Goal: Transaction & Acquisition: Purchase product/service

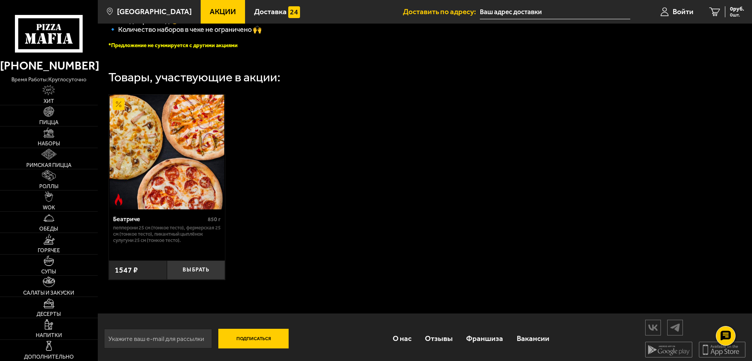
scroll to position [238, 0]
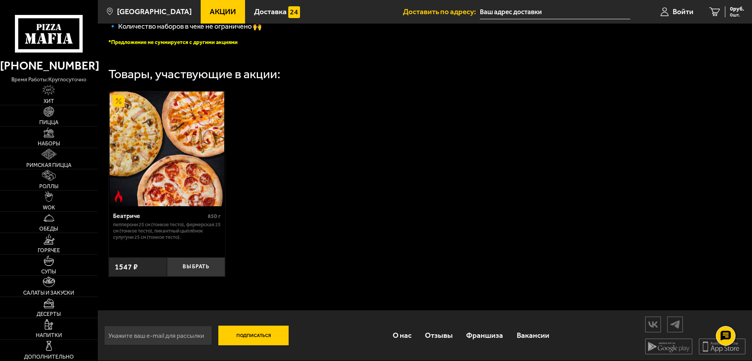
click at [197, 190] on img at bounding box center [167, 148] width 115 height 115
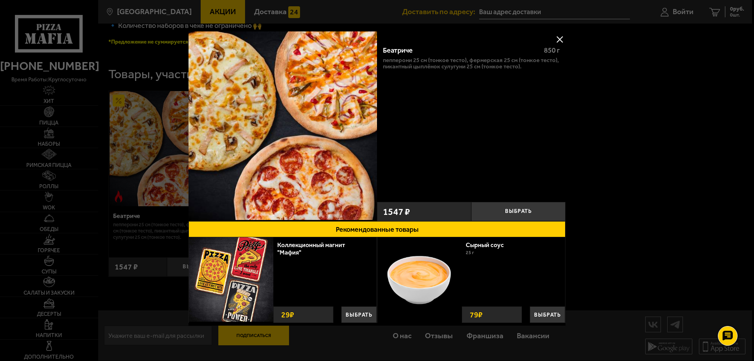
click at [557, 42] on button at bounding box center [560, 39] width 12 height 12
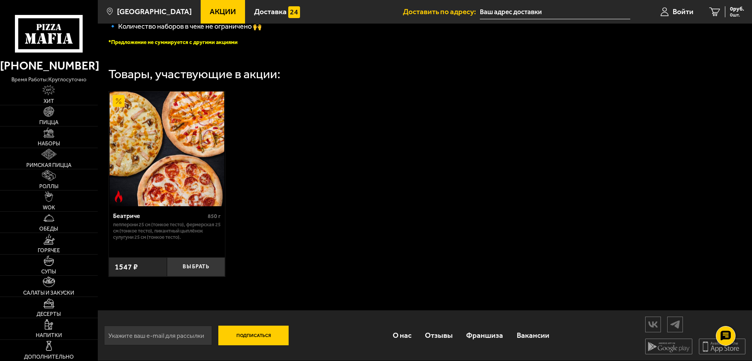
click at [213, 15] on span "Акции" at bounding box center [223, 11] width 26 height 7
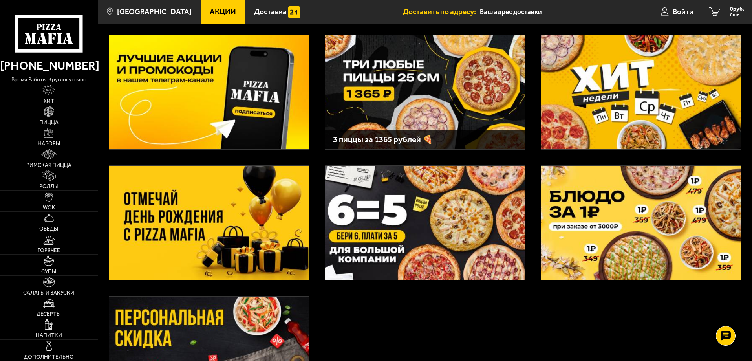
click at [457, 111] on img at bounding box center [424, 92] width 199 height 114
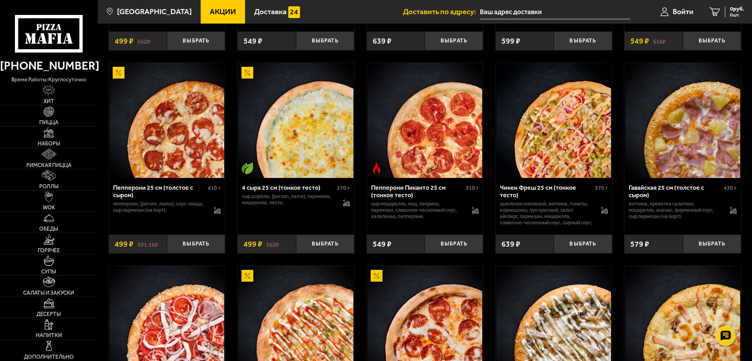
scroll to position [864, 0]
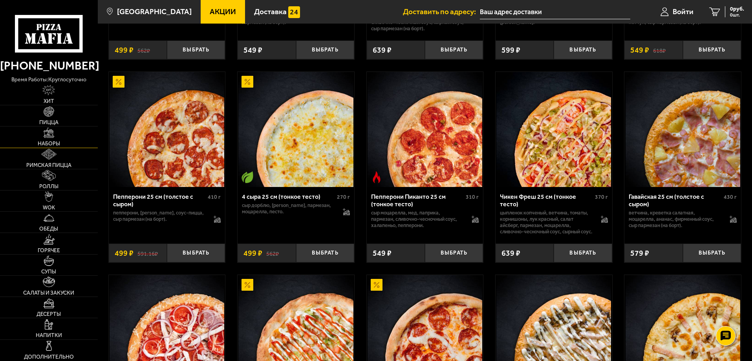
click at [74, 134] on link "Наборы" at bounding box center [49, 136] width 98 height 21
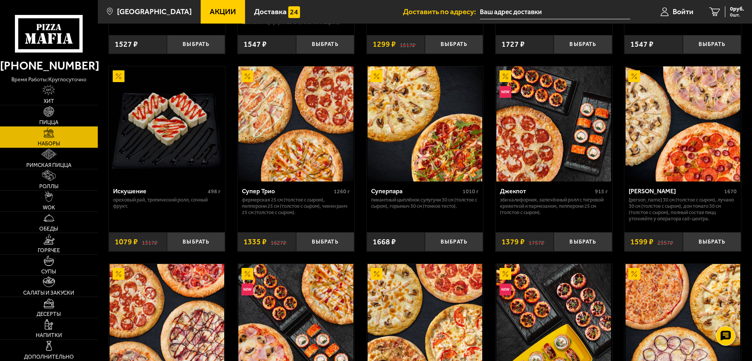
scroll to position [393, 0]
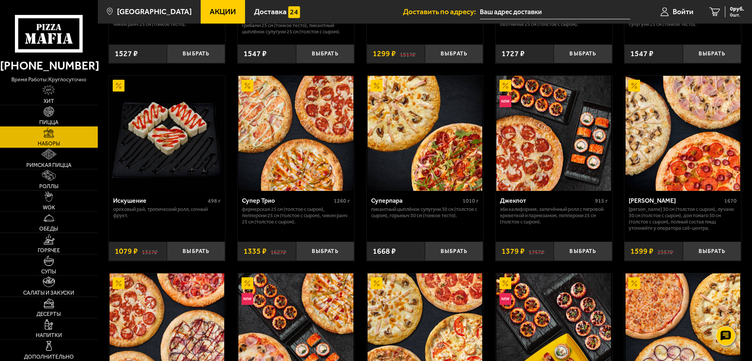
click at [316, 185] on img at bounding box center [295, 133] width 115 height 115
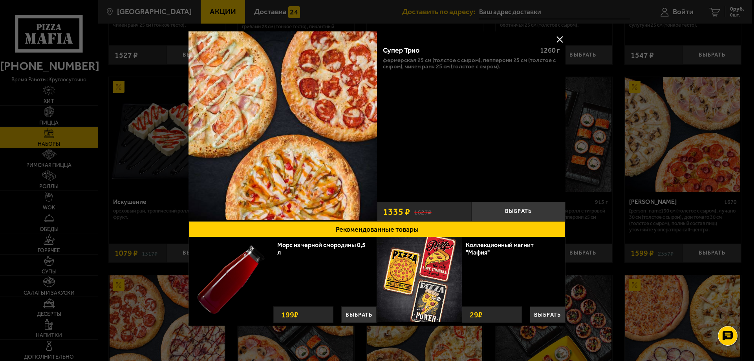
click at [556, 41] on button at bounding box center [560, 39] width 12 height 12
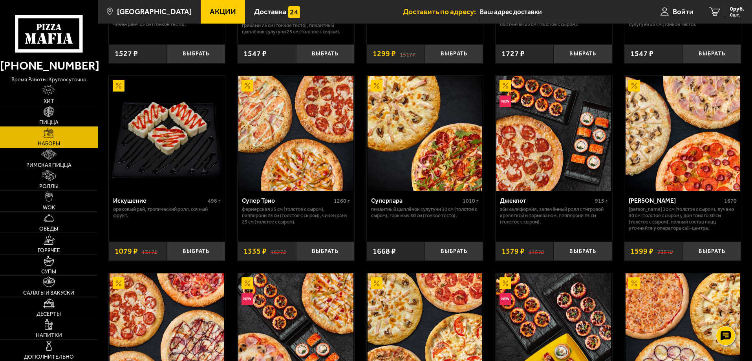
click at [68, 138] on link "Наборы" at bounding box center [49, 136] width 98 height 21
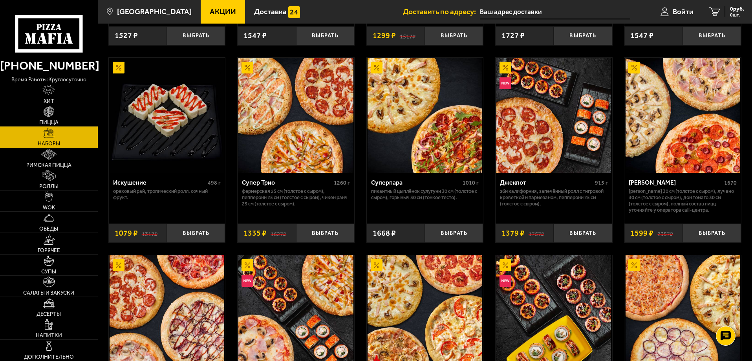
scroll to position [387, 0]
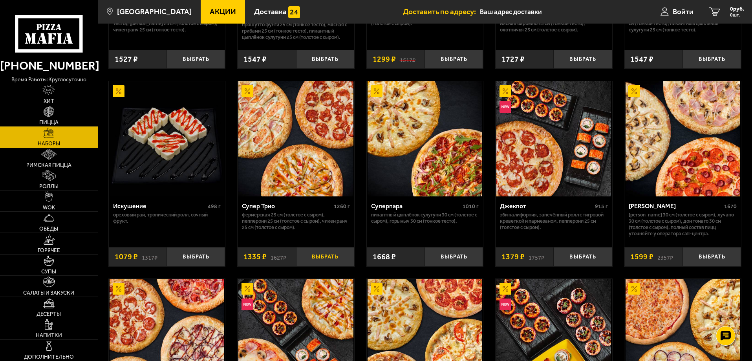
click at [328, 260] on button "Выбрать" at bounding box center [325, 256] width 58 height 19
click at [500, 11] on input "text" at bounding box center [545, 12] width 150 height 15
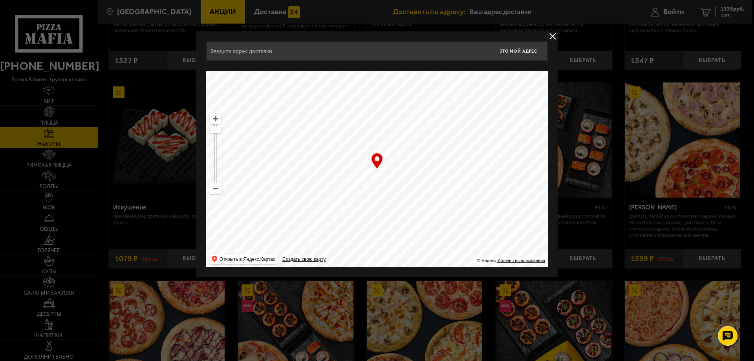
drag, startPoint x: 400, startPoint y: 182, endPoint x: 446, endPoint y: 46, distance: 143.4
click at [446, 46] on div "Это мой адрес Найдите адрес перетащив карту … © Яндекс Условия использования От…" at bounding box center [377, 154] width 342 height 226
drag, startPoint x: 415, startPoint y: 218, endPoint x: 418, endPoint y: 68, distance: 149.6
click at [416, 73] on ymaps at bounding box center [377, 169] width 342 height 196
drag, startPoint x: 412, startPoint y: 194, endPoint x: 463, endPoint y: 59, distance: 144.2
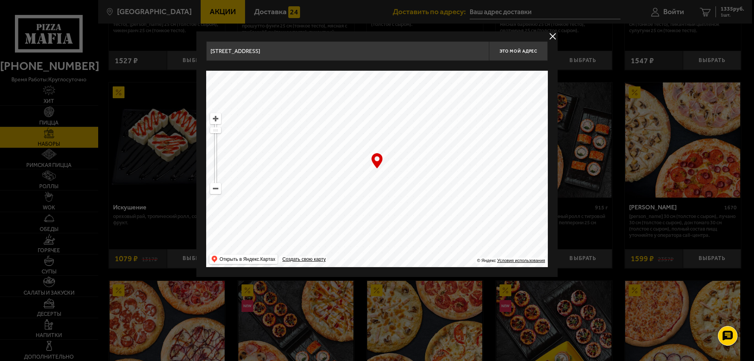
click at [463, 59] on div "Малая Морская улица, 19 Это мой адрес Найдите адрес перетащив карту … © Яндекс …" at bounding box center [377, 154] width 342 height 226
drag, startPoint x: 417, startPoint y: 195, endPoint x: 408, endPoint y: 56, distance: 139.6
click at [409, 58] on div "Малая Подьяческая улица, 6 Это мой адрес Найдите адрес перетащив карту … © Янде…" at bounding box center [377, 154] width 342 height 226
click at [214, 189] on ymaps at bounding box center [215, 188] width 10 height 10
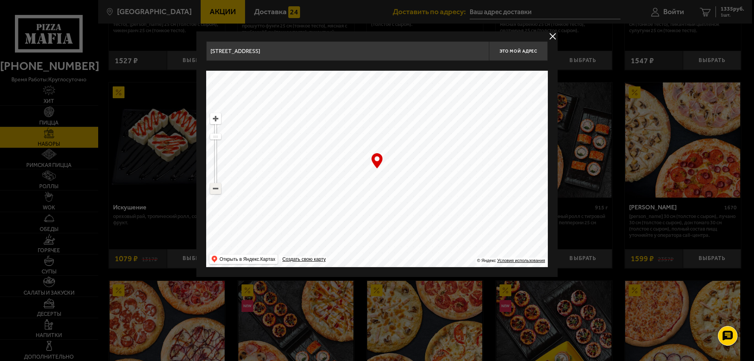
click at [217, 192] on ymaps at bounding box center [215, 188] width 10 height 10
drag, startPoint x: 432, startPoint y: 214, endPoint x: 489, endPoint y: 76, distance: 149.1
click at [489, 77] on ymaps at bounding box center [377, 169] width 342 height 196
drag, startPoint x: 417, startPoint y: 213, endPoint x: 523, endPoint y: 173, distance: 113.1
click at [523, 173] on ymaps at bounding box center [377, 169] width 342 height 196
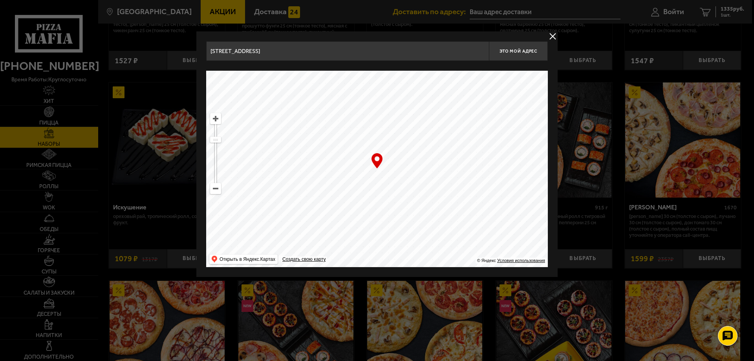
drag, startPoint x: 364, startPoint y: 204, endPoint x: 444, endPoint y: 190, distance: 81.7
click at [444, 190] on ymaps at bounding box center [377, 169] width 342 height 196
click at [215, 119] on ymaps at bounding box center [215, 118] width 10 height 10
drag, startPoint x: 397, startPoint y: 212, endPoint x: 412, endPoint y: 154, distance: 60.6
click at [412, 154] on ymaps at bounding box center [377, 169] width 342 height 196
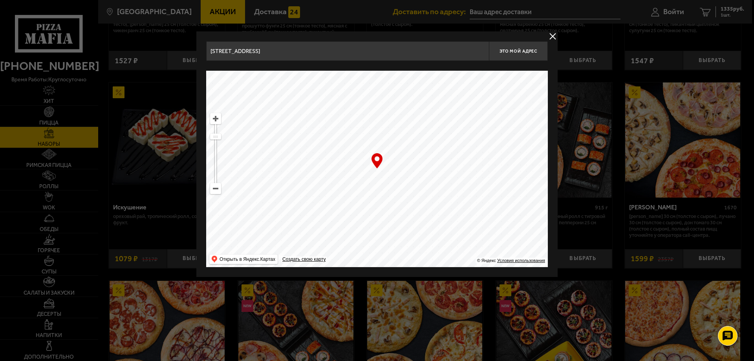
click at [215, 119] on ymaps at bounding box center [215, 118] width 10 height 10
type input "[STREET_ADDRESS]"
drag, startPoint x: 419, startPoint y: 194, endPoint x: 400, endPoint y: 223, distance: 35.2
click at [400, 223] on ymaps at bounding box center [377, 169] width 342 height 196
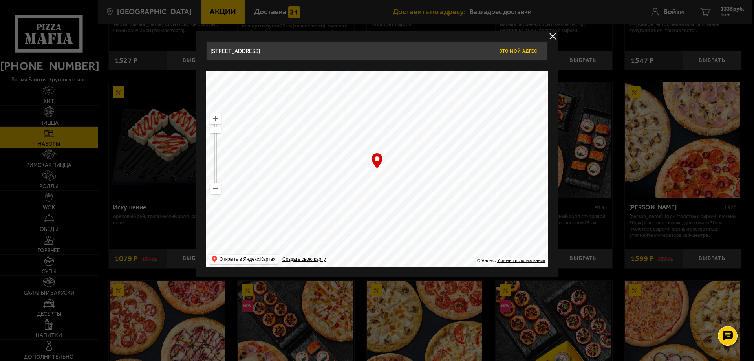
click at [517, 52] on span "Это мой адрес" at bounding box center [518, 51] width 38 height 5
type input "[STREET_ADDRESS]"
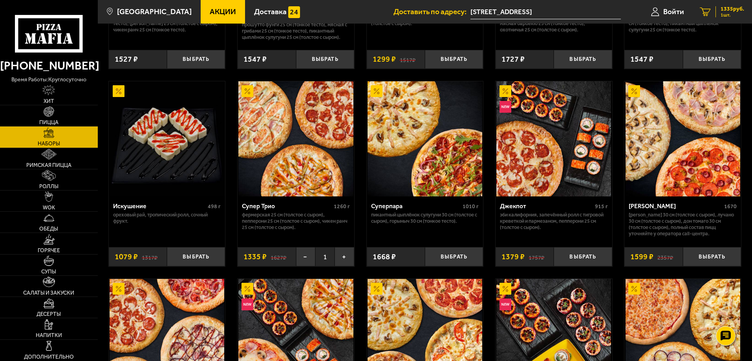
click at [727, 10] on span "1335 руб." at bounding box center [732, 8] width 24 height 5
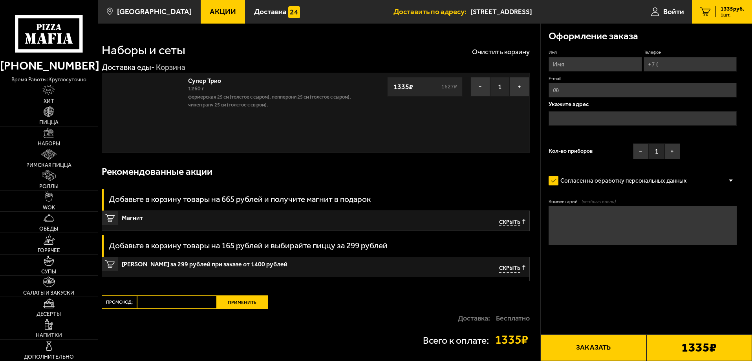
type input "[STREET_ADDRESS]"
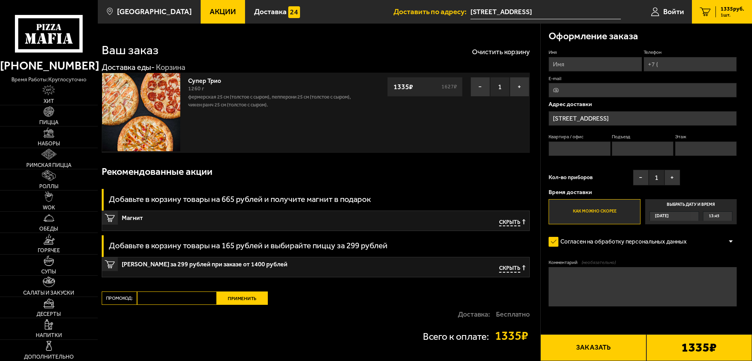
click at [585, 63] on input "Имя" at bounding box center [594, 64] width 93 height 15
type input "Максим"
click at [667, 66] on input "Телефон" at bounding box center [689, 64] width 93 height 15
type input "+7 (921) 780-04-50"
click at [581, 147] on input "Квартира / офис" at bounding box center [579, 148] width 62 height 15
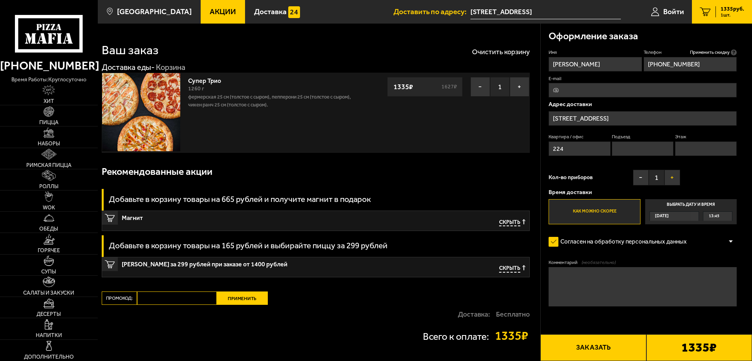
type input "224"
click at [671, 177] on button "+" at bounding box center [672, 178] width 16 height 16
click at [575, 277] on textarea "Комментарий (необязательно)" at bounding box center [642, 286] width 188 height 39
type textarea "Домофон , 9 этаж."
click at [598, 350] on button "Заказать" at bounding box center [593, 347] width 106 height 27
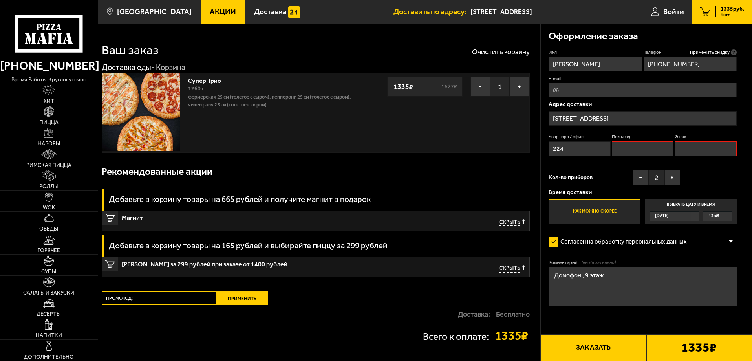
click at [602, 346] on button "Заказать" at bounding box center [593, 347] width 106 height 27
click at [622, 147] on input "Подъезд" at bounding box center [643, 148] width 62 height 15
type input "2"
click at [686, 144] on input "Этаж" at bounding box center [706, 148] width 62 height 15
type input "9"
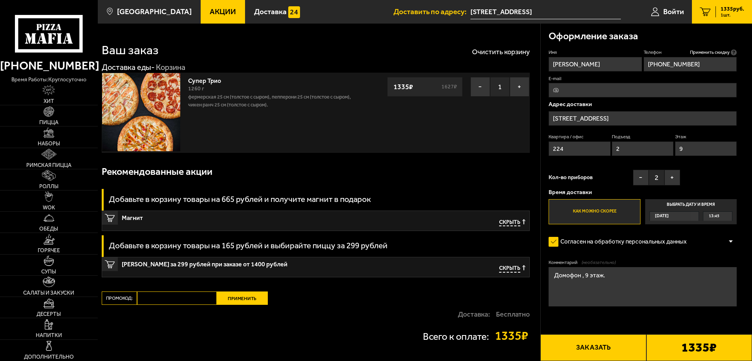
click at [596, 347] on button "Заказать" at bounding box center [593, 347] width 106 height 27
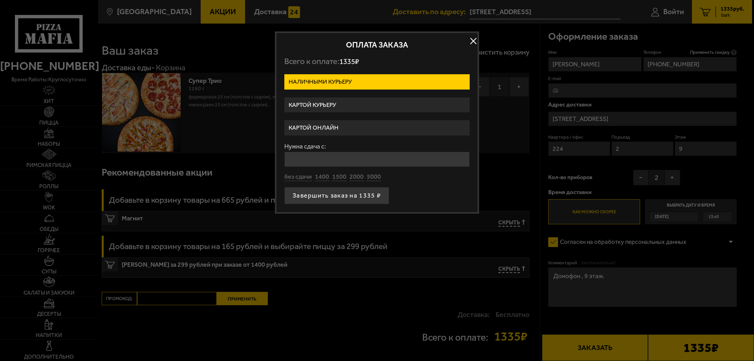
click at [356, 130] on label "Картой онлайн" at bounding box center [376, 127] width 185 height 15
click at [0, 0] on input "Картой онлайн" at bounding box center [0, 0] width 0 height 0
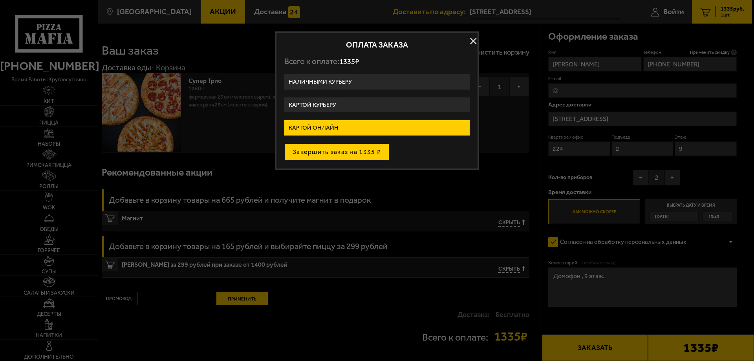
click at [360, 152] on button "Завершить заказ на 1335 ₽" at bounding box center [336, 151] width 105 height 17
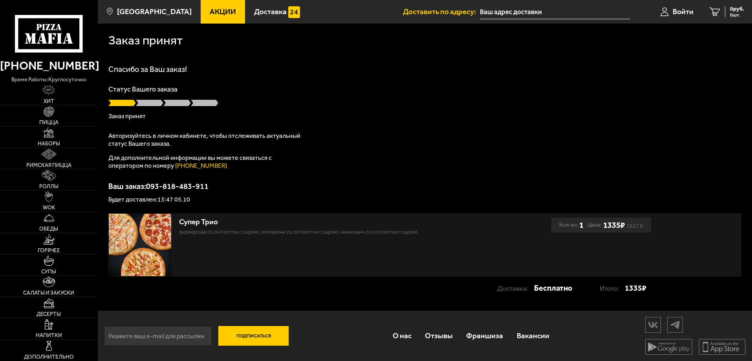
type input "[STREET_ADDRESS]"
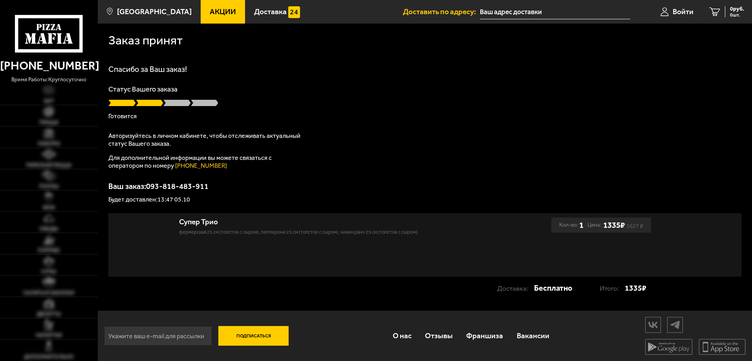
type input "[STREET_ADDRESS]"
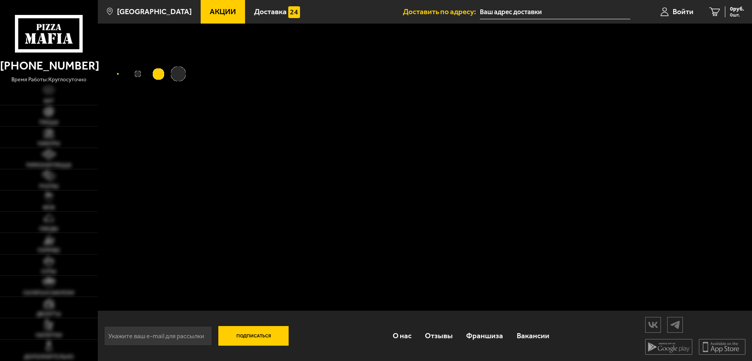
type input "[STREET_ADDRESS]"
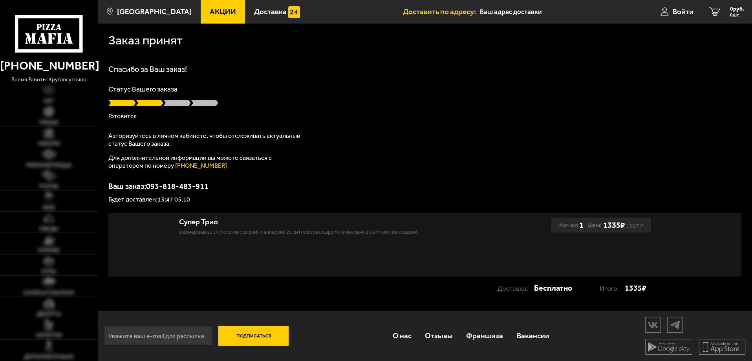
type input "[STREET_ADDRESS]"
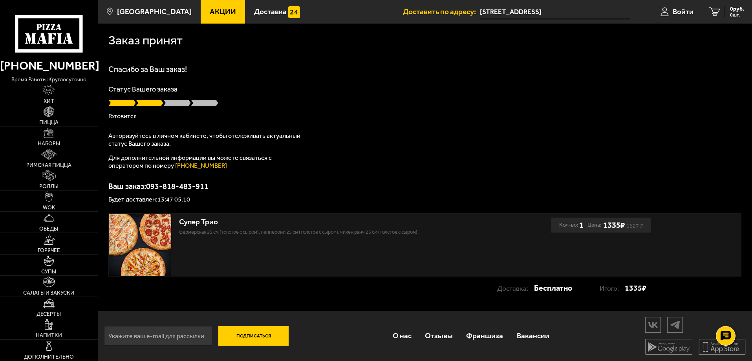
click at [333, 6] on ul "Акции Доставка" at bounding box center [302, 12] width 202 height 24
